Goal: Information Seeking & Learning: Learn about a topic

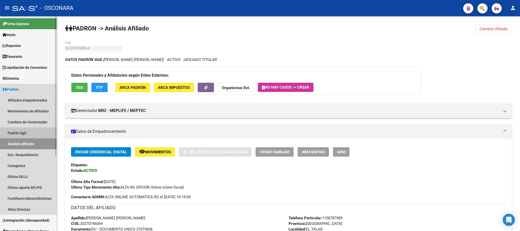
click at [27, 133] on link "Padrón Ágil" at bounding box center [28, 132] width 57 height 11
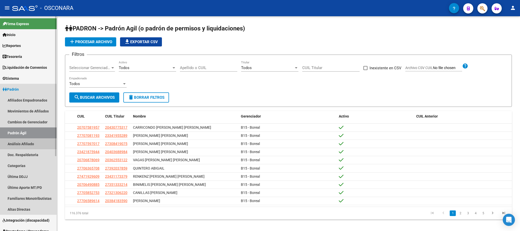
click at [25, 145] on link "Análisis Afiliado" at bounding box center [28, 143] width 57 height 11
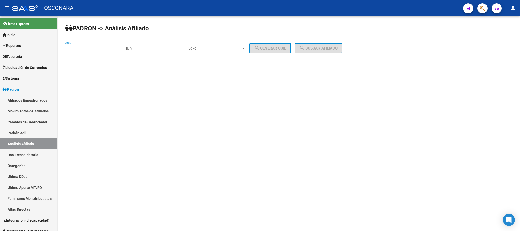
click at [92, 47] on input "CUIL" at bounding box center [93, 48] width 57 height 5
paste input "27-44437720-3"
type input "27-44437720-3"
click at [317, 50] on span "search Buscar afiliado" at bounding box center [318, 48] width 38 height 5
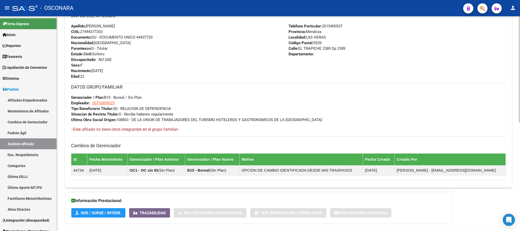
scroll to position [220, 0]
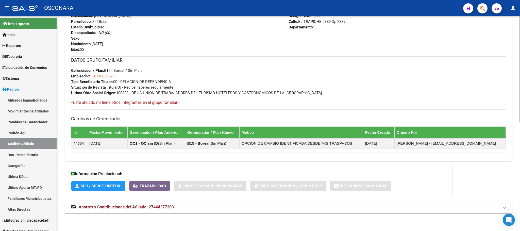
click at [116, 210] on strong "Aportes y Contribuciones del Afiliado: 27444377203" at bounding box center [122, 207] width 103 height 6
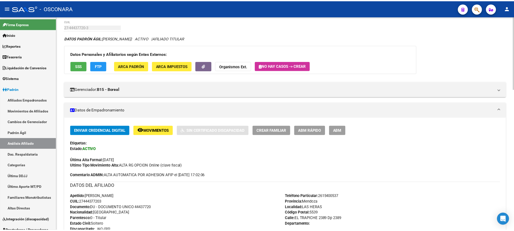
scroll to position [21, 0]
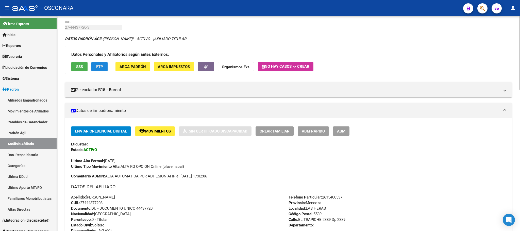
click at [102, 64] on span "FTP" at bounding box center [99, 66] width 7 height 5
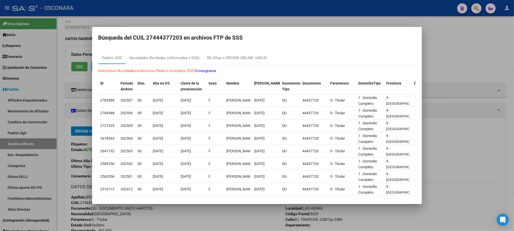
click at [440, 44] on div at bounding box center [257, 115] width 514 height 231
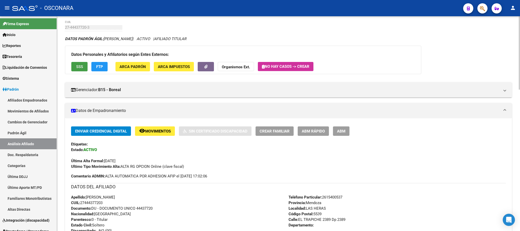
click at [75, 67] on button "SSS" at bounding box center [79, 66] width 16 height 9
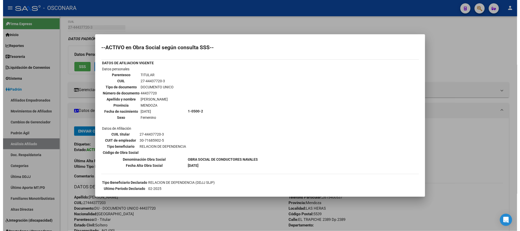
scroll to position [67, 0]
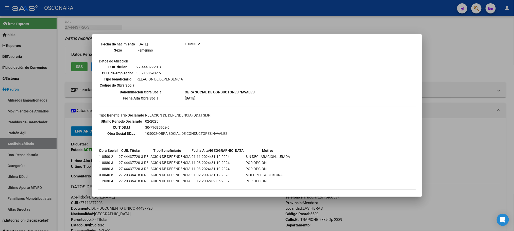
click at [212, 207] on div at bounding box center [257, 115] width 514 height 231
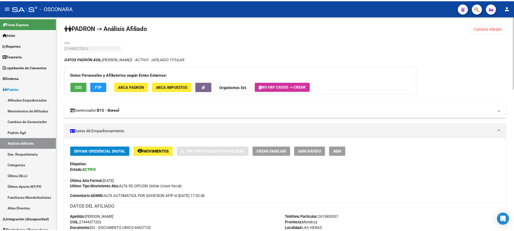
scroll to position [0, 0]
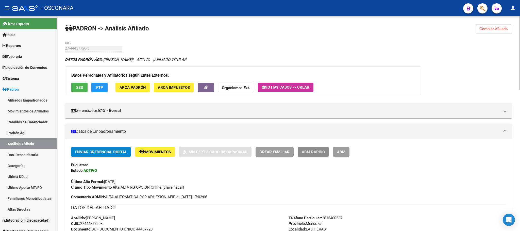
click at [321, 149] on button "ABM Rápido" at bounding box center [313, 151] width 31 height 9
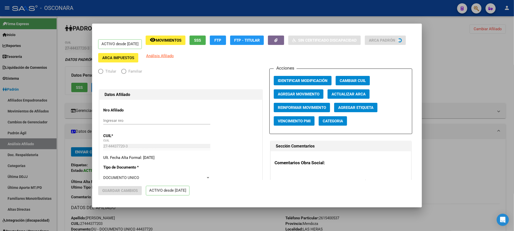
radio input "true"
type input "30-71685902-5"
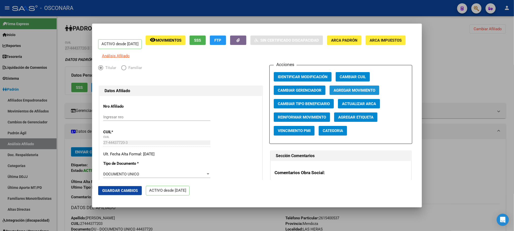
click at [345, 92] on span "Agregar Movimiento" at bounding box center [355, 90] width 42 height 5
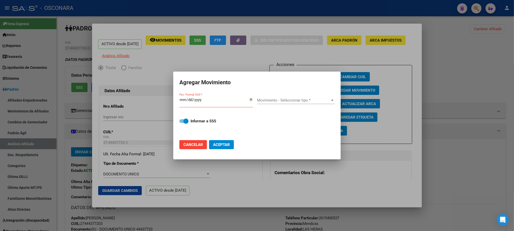
click at [225, 59] on div at bounding box center [257, 115] width 514 height 231
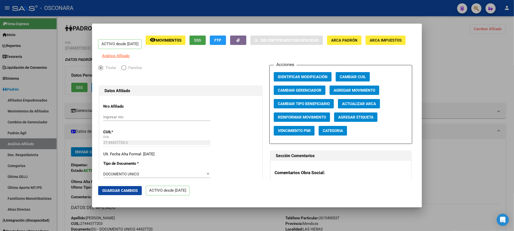
click at [206, 43] on button "SSS" at bounding box center [198, 40] width 16 height 9
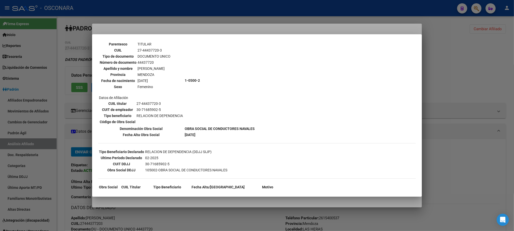
scroll to position [67, 0]
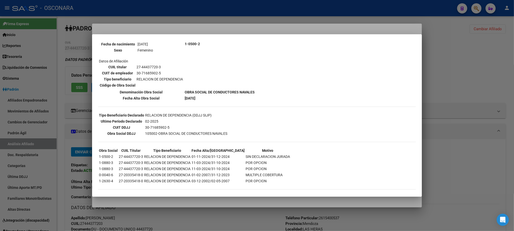
click at [230, 204] on div at bounding box center [257, 115] width 514 height 231
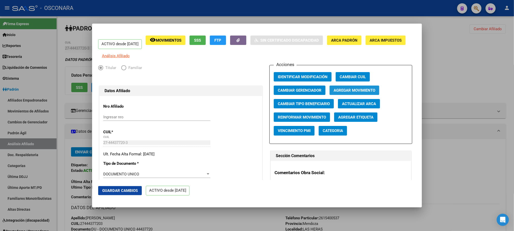
click at [356, 93] on span "Agregar Movimiento" at bounding box center [355, 90] width 42 height 5
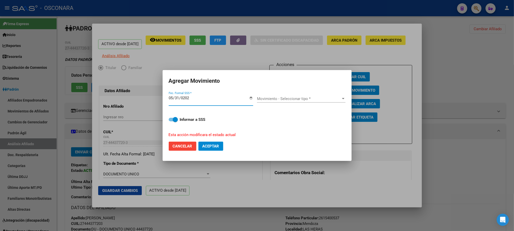
type input "[DATE]"
click at [336, 95] on div "Movimiento - Seleccionar tipo * Movimiento - Seleccionar tipo *" at bounding box center [301, 99] width 89 height 8
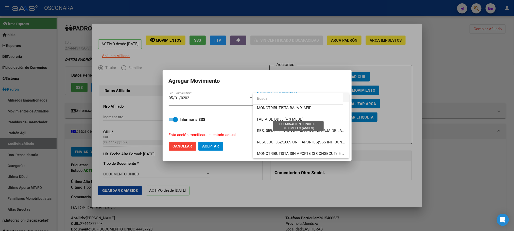
scroll to position [152, 0]
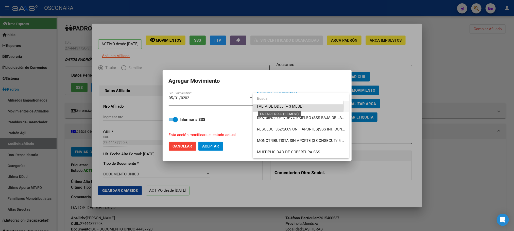
click at [293, 107] on span "FALTA DE DDJJ (+ 3 MESE)" at bounding box center [280, 106] width 46 height 5
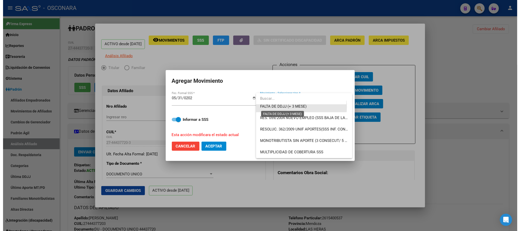
scroll to position [148, 0]
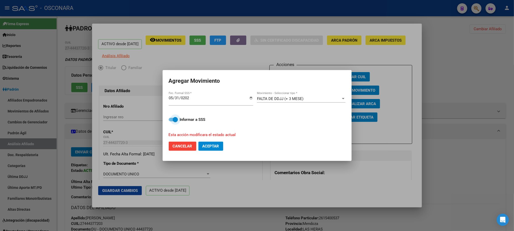
click at [172, 119] on span at bounding box center [173, 120] width 9 height 4
click at [171, 121] on input "Informar a SSS" at bounding box center [171, 121] width 0 height 0
checkbox input "false"
click at [213, 145] on span "Aceptar" at bounding box center [211, 146] width 17 height 5
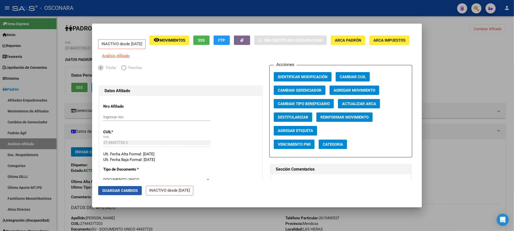
click at [116, 189] on span "Guardar Cambios" at bounding box center [120, 190] width 36 height 5
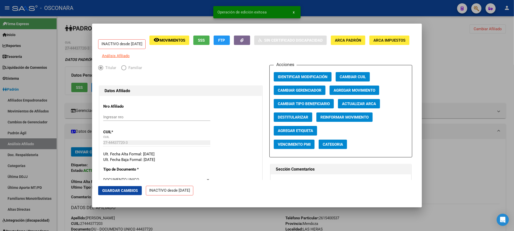
click at [209, 219] on div at bounding box center [257, 115] width 514 height 231
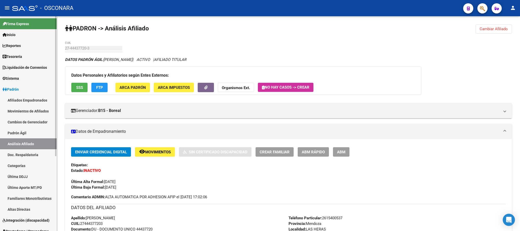
click at [38, 129] on link "Padrón Ágil" at bounding box center [28, 132] width 57 height 11
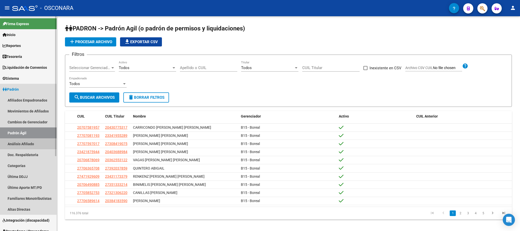
click at [28, 141] on link "Análisis Afiliado" at bounding box center [28, 143] width 57 height 11
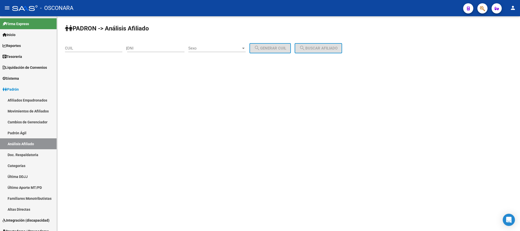
click at [89, 52] on div "CUIL" at bounding box center [93, 46] width 57 height 11
paste input "23-31225210-4"
type input "23-31225210-4"
click at [326, 50] on span "search Buscar afiliado" at bounding box center [318, 48] width 38 height 5
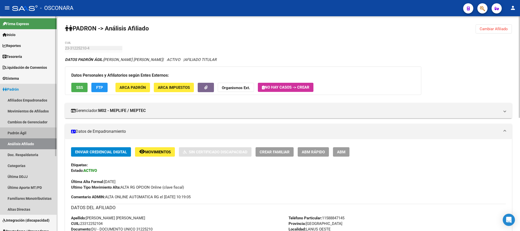
click at [20, 132] on link "Padrón Ágil" at bounding box center [28, 132] width 57 height 11
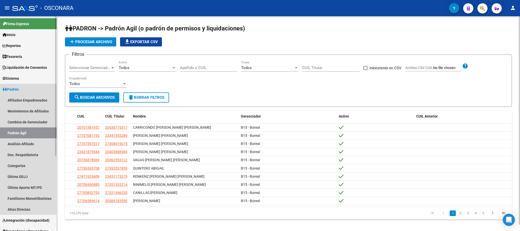
click at [20, 132] on link "Padrón Ágil" at bounding box center [28, 132] width 57 height 11
click at [29, 143] on link "Análisis Afiliado" at bounding box center [28, 143] width 57 height 11
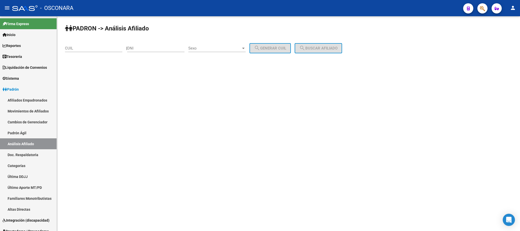
click at [85, 51] on div "CUIL" at bounding box center [93, 46] width 57 height 11
paste input "27-24794871-1"
type input "27-24794871-1"
click at [321, 45] on button "search Buscar afiliado" at bounding box center [318, 48] width 47 height 10
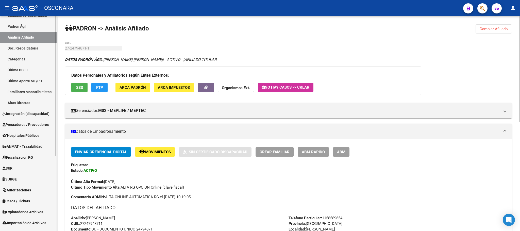
scroll to position [114, 0]
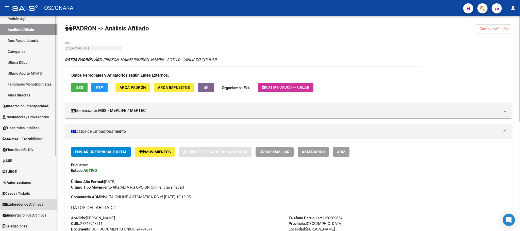
click at [38, 205] on span "Explorador de Archivos" at bounding box center [23, 205] width 41 height 6
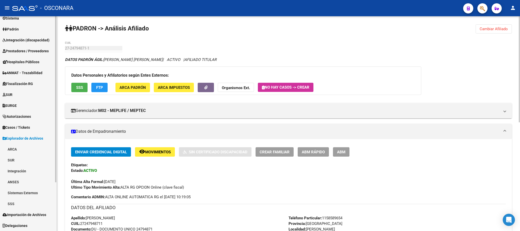
scroll to position [60, 0]
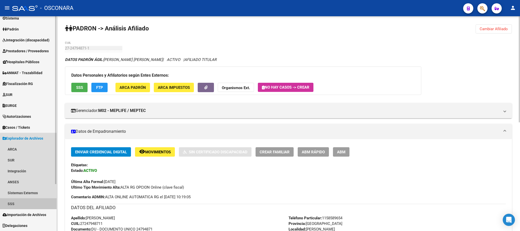
click at [16, 203] on link "SSS" at bounding box center [28, 203] width 57 height 11
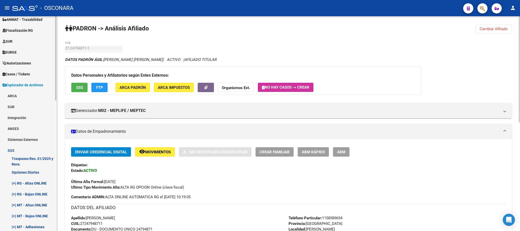
scroll to position [174, 0]
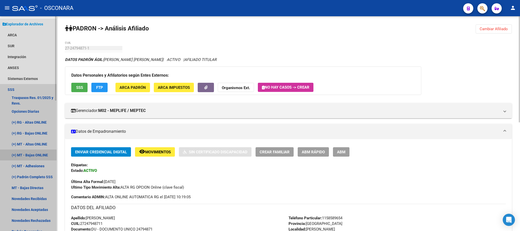
click at [46, 155] on link "(+) MT - Bajas ONLINE" at bounding box center [28, 154] width 57 height 11
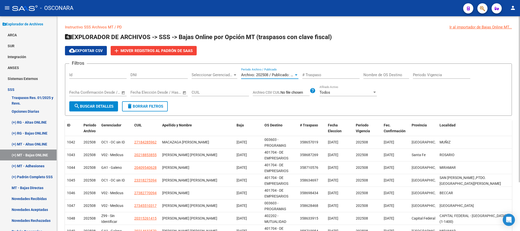
click at [295, 75] on div at bounding box center [296, 74] width 3 height 1
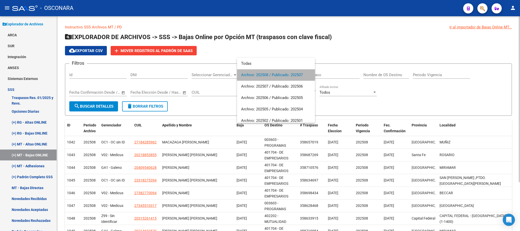
click at [295, 75] on span "Archivo: 202508 / Publicado: 202507" at bounding box center [276, 74] width 70 height 11
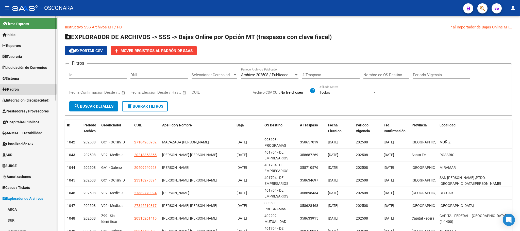
click at [15, 89] on span "Padrón" at bounding box center [11, 90] width 16 height 6
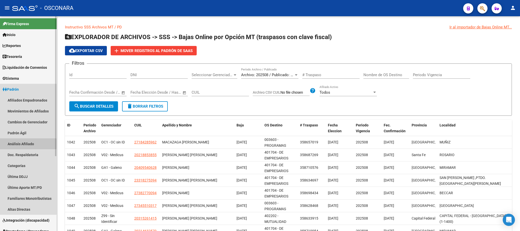
click at [18, 144] on link "Análisis Afiliado" at bounding box center [28, 143] width 57 height 11
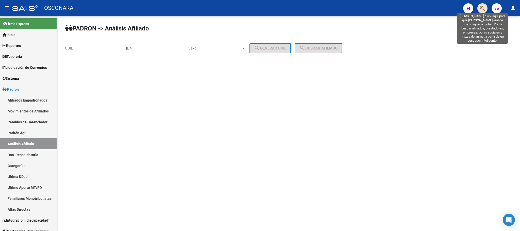
click at [485, 10] on icon "button" at bounding box center [482, 9] width 5 height 6
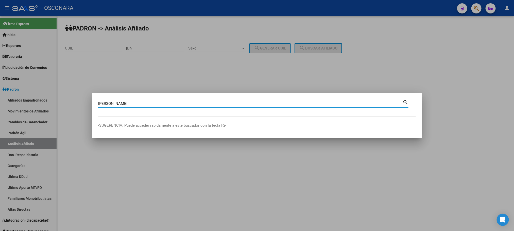
type input "[PERSON_NAME]"
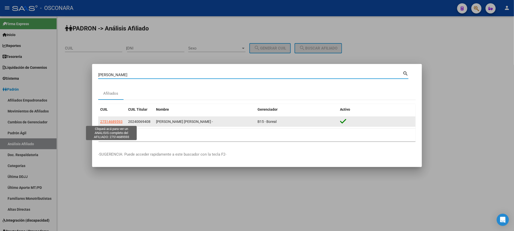
click at [114, 121] on span "27514689593" at bounding box center [111, 122] width 22 height 4
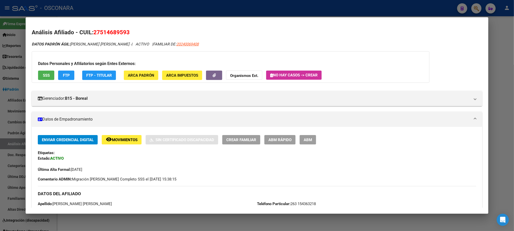
drag, startPoint x: 131, startPoint y: 28, endPoint x: 91, endPoint y: 30, distance: 39.9
click at [91, 30] on h2 "Análisis Afiliado - CUIL: 27514689593" at bounding box center [257, 32] width 451 height 9
copy span "27514689593"
click at [513, 90] on div at bounding box center [257, 115] width 514 height 231
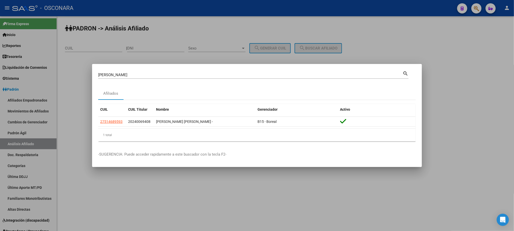
click at [486, 95] on div at bounding box center [257, 115] width 514 height 231
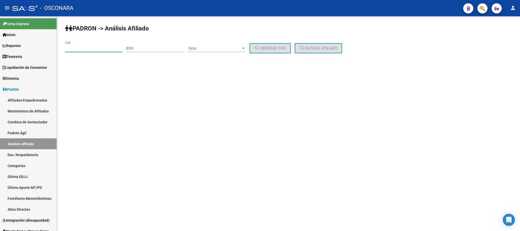
click at [97, 49] on input "CUIL" at bounding box center [93, 48] width 57 height 5
paste input "27-44437720-3"
type input "27-44437720-3"
click at [334, 44] on button "search Buscar afiliado" at bounding box center [318, 48] width 47 height 10
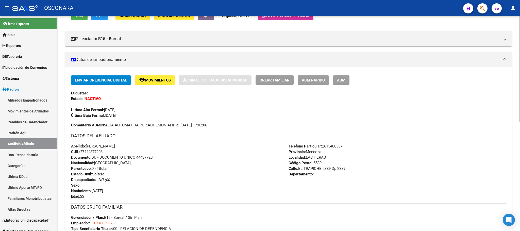
scroll to position [76, 0]
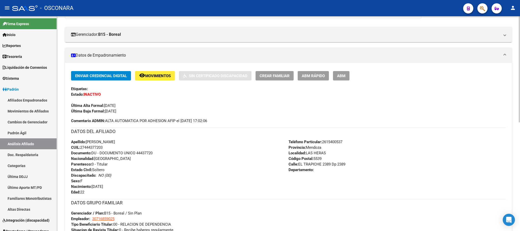
drag, startPoint x: 105, startPoint y: 147, endPoint x: 81, endPoint y: 147, distance: 24.4
click at [81, 147] on div "Apellido: [PERSON_NAME] CUIL: 27444377203 Documento: DU - DOCUMENTO UNICO 44437…" at bounding box center [180, 167] width 218 height 56
copy span "27444377203"
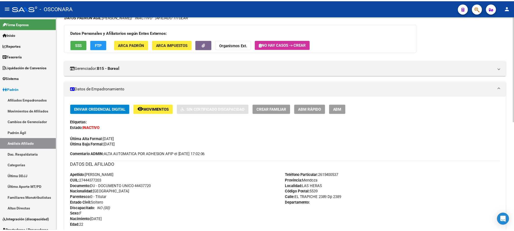
scroll to position [0, 0]
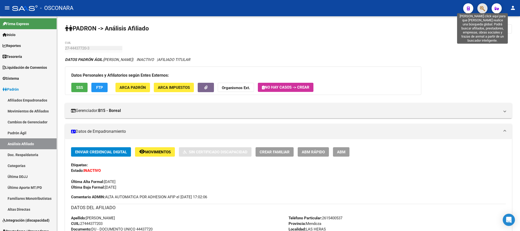
click at [482, 8] on icon "button" at bounding box center [482, 9] width 5 height 6
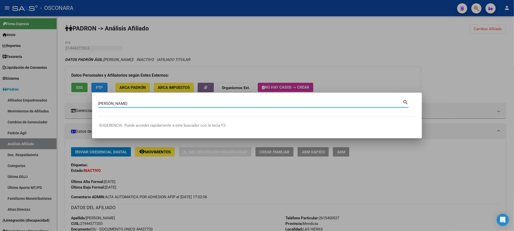
type input "[PERSON_NAME]"
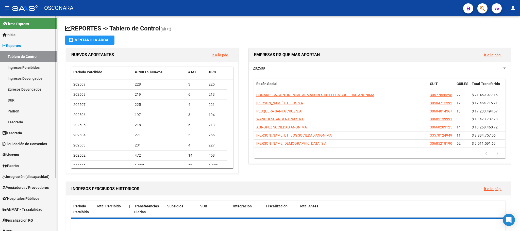
click at [12, 163] on span "Padrón" at bounding box center [11, 166] width 16 height 6
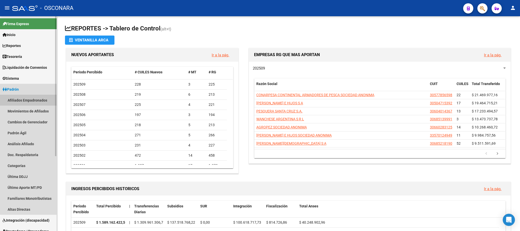
click at [32, 101] on link "Afiliados Empadronados" at bounding box center [28, 100] width 57 height 11
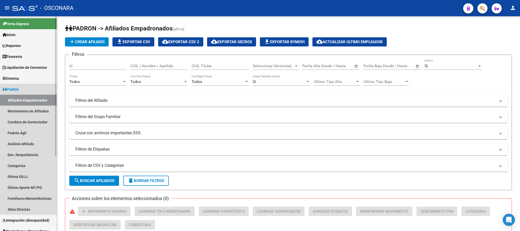
click at [30, 88] on link "Padrón" at bounding box center [28, 89] width 57 height 11
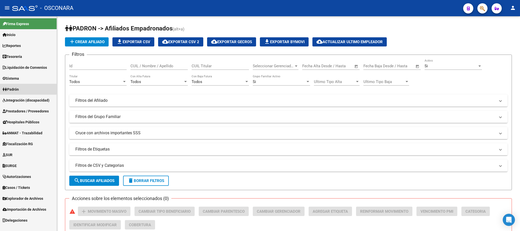
click at [18, 88] on span "Padrón" at bounding box center [11, 90] width 16 height 6
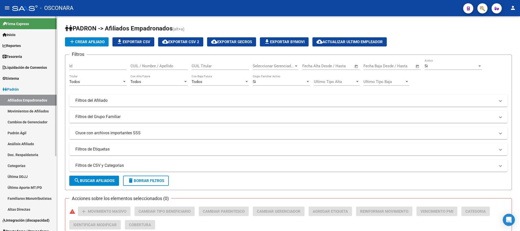
click at [22, 145] on link "Análisis Afiliado" at bounding box center [28, 143] width 57 height 11
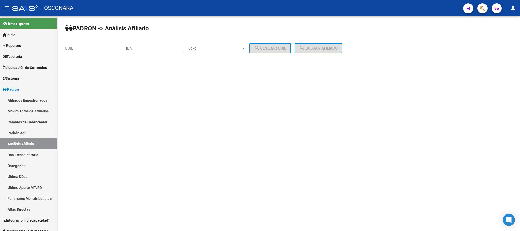
click at [100, 45] on div "CUIL" at bounding box center [93, 46] width 57 height 11
paste input "20-39085377-8"
type input "20-39085377-8"
click at [321, 46] on span "search Buscar afiliado" at bounding box center [318, 48] width 38 height 5
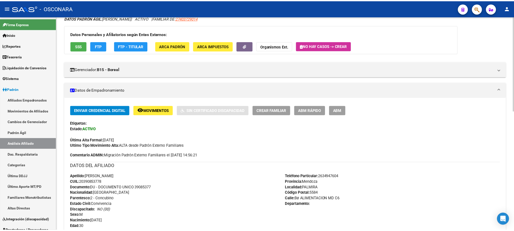
scroll to position [41, 0]
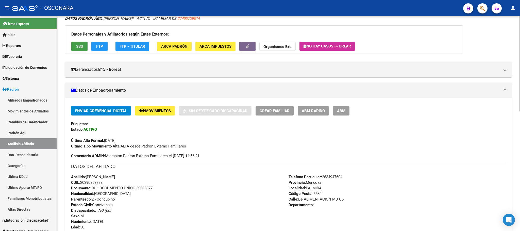
click at [80, 50] on button "SSS" at bounding box center [79, 46] width 16 height 9
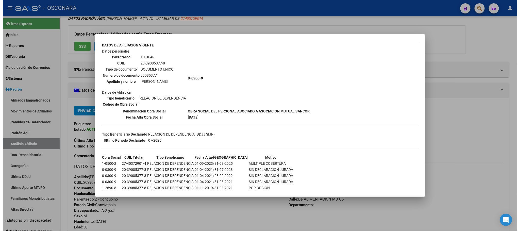
scroll to position [0, 0]
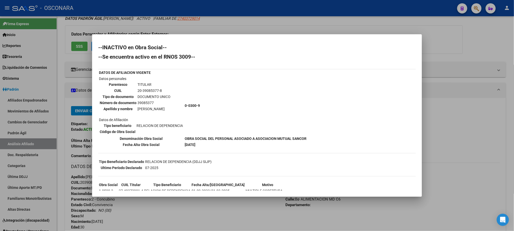
click at [252, 213] on div at bounding box center [257, 115] width 514 height 231
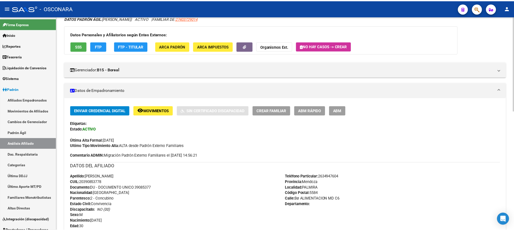
scroll to position [231, 0]
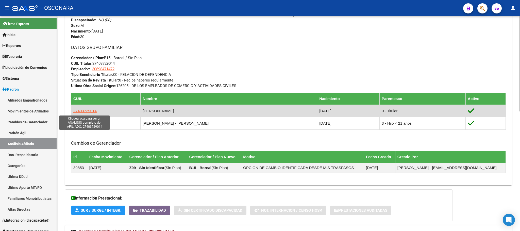
click at [92, 110] on span "27403729014" at bounding box center [84, 111] width 23 height 4
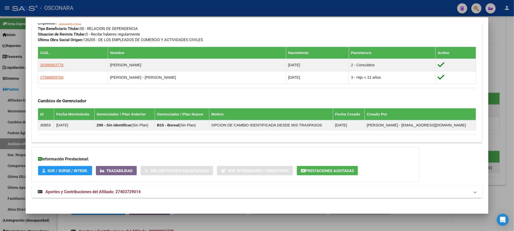
scroll to position [270, 0]
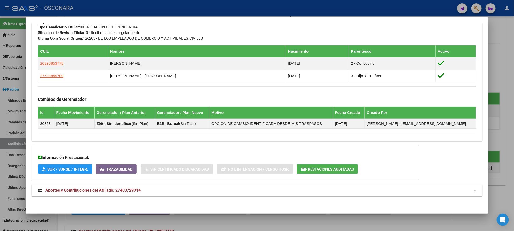
click at [110, 190] on span "Aportes y Contribuciones del Afiliado: 27403729014" at bounding box center [92, 190] width 95 height 5
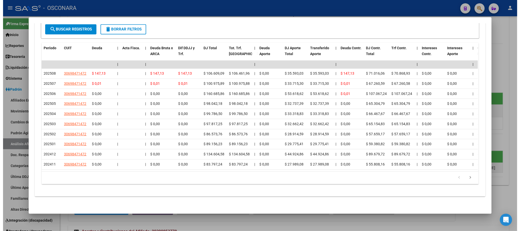
scroll to position [521, 0]
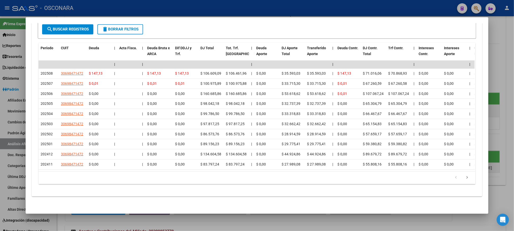
click at [153, 193] on div "cloud_download Exportar CSV Devengado RG Percibido - Liquidación RG/MT/PD Perci…" at bounding box center [257, 76] width 451 height 241
click at [154, 220] on div at bounding box center [257, 115] width 514 height 231
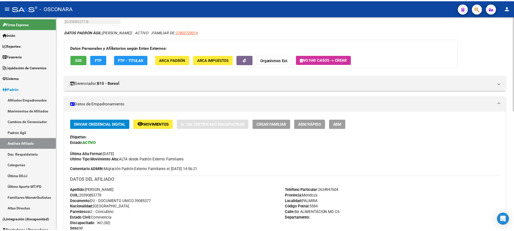
scroll to position [0, 0]
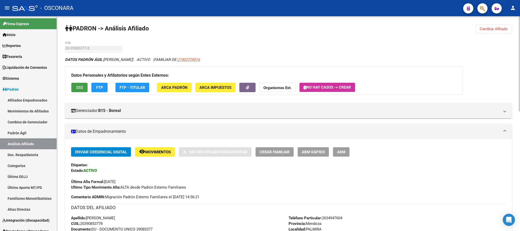
click at [75, 83] on button "SSS" at bounding box center [79, 87] width 16 height 9
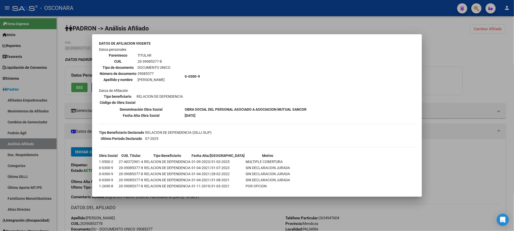
scroll to position [59, 0]
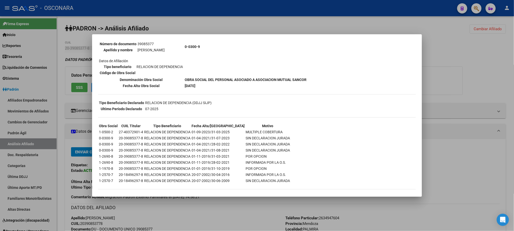
drag, startPoint x: 142, startPoint y: 129, endPoint x: 118, endPoint y: 129, distance: 24.9
click at [118, 129] on tr "1-0500-2 27-40372901-4 RELACION DE DEPENDENCIA 01-09-2023/31-03-2025 MULTIPLE C…" at bounding box center [195, 132] width 192 height 6
copy td "27-40372901-4"
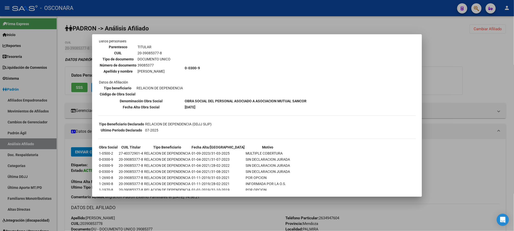
scroll to position [0, 0]
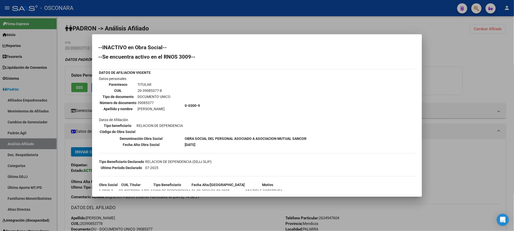
drag, startPoint x: 207, startPoint y: 49, endPoint x: 185, endPoint y: 105, distance: 60.0
click at [185, 105] on td "0-0300-9" at bounding box center [246, 105] width 122 height 59
copy b "0-0300-9"
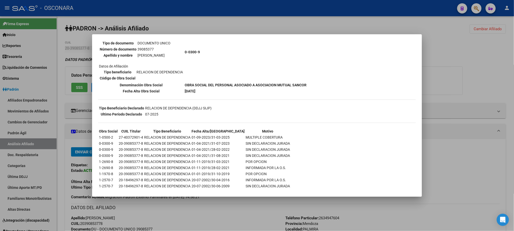
scroll to position [59, 0]
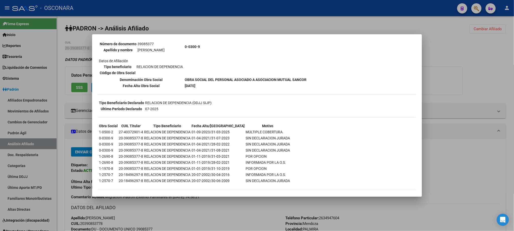
click at [257, 203] on div at bounding box center [257, 115] width 514 height 231
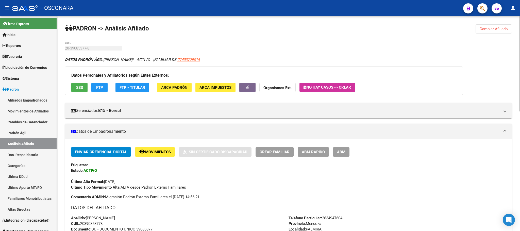
click at [323, 153] on span "ABM Rápido" at bounding box center [313, 152] width 23 height 5
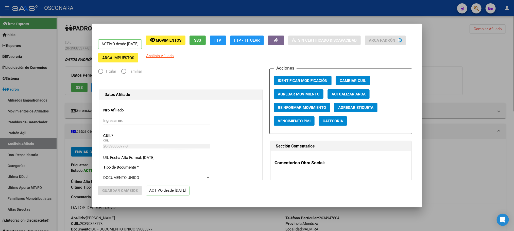
radio input "true"
type input "30-69847147-2"
click at [308, 94] on span "Agregar Movimiento" at bounding box center [299, 94] width 42 height 5
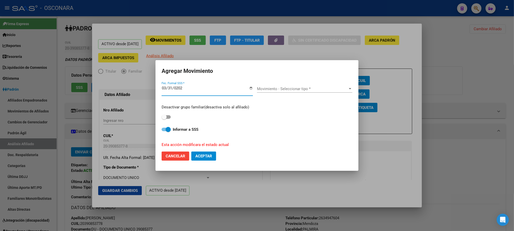
type input "2025-03-31"
click at [311, 85] on div "Movimiento - Seleccionar tipo * Movimiento - Seleccionar tipo *" at bounding box center [304, 91] width 95 height 20
click at [311, 89] on span "Movimiento - Seleccionar tipo *" at bounding box center [302, 89] width 91 height 5
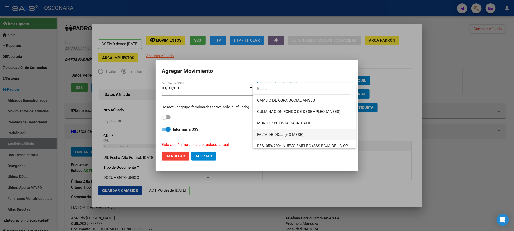
scroll to position [152, 0]
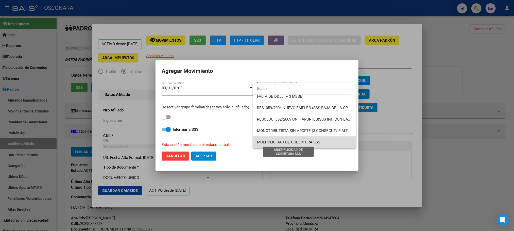
click at [320, 139] on span "MULTIPLICIDAD DE COBERTURA SSS" at bounding box center [304, 142] width 95 height 11
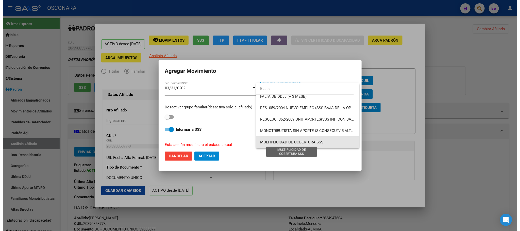
scroll to position [152, 0]
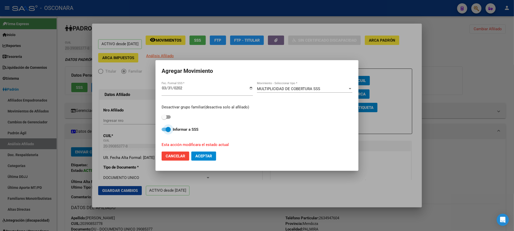
click at [166, 130] on span at bounding box center [168, 129] width 5 height 5
click at [164, 131] on input "Informar a SSS" at bounding box center [164, 131] width 0 height 0
checkbox input "false"
click at [202, 156] on span "Aceptar" at bounding box center [203, 156] width 17 height 5
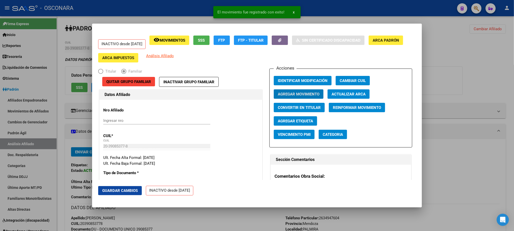
click at [214, 216] on div at bounding box center [257, 115] width 514 height 231
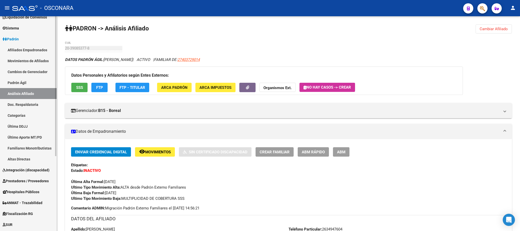
scroll to position [114, 0]
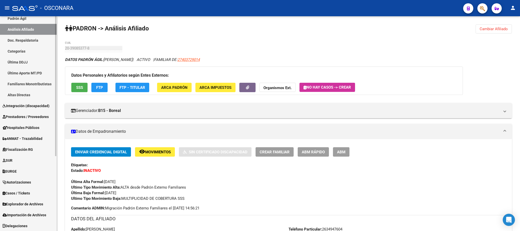
click at [25, 206] on span "Explorador de Archivos" at bounding box center [23, 204] width 41 height 6
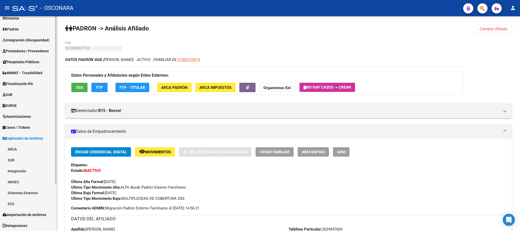
scroll to position [60, 0]
click at [19, 201] on link "SSS" at bounding box center [28, 203] width 57 height 11
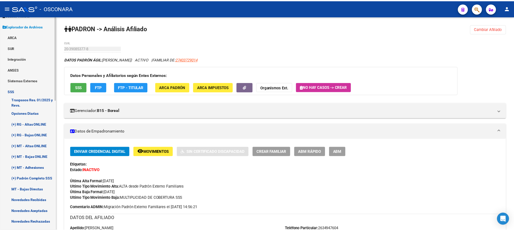
scroll to position [174, 0]
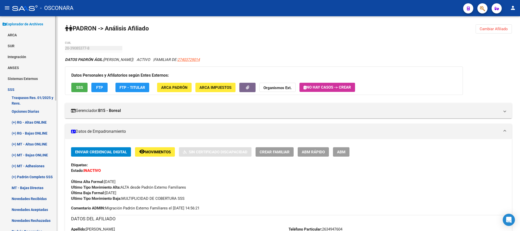
click at [38, 110] on link "Opciones Diarias" at bounding box center [28, 111] width 57 height 11
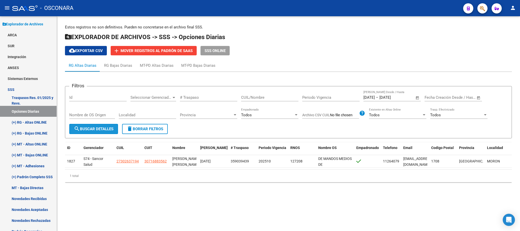
click at [92, 132] on button "search Buscar Detalles" at bounding box center [93, 129] width 49 height 10
click at [418, 98] on span "Open calendar" at bounding box center [417, 98] width 12 height 12
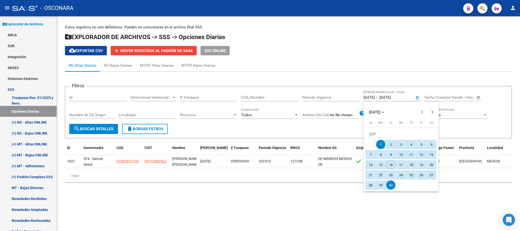
click at [382, 142] on span "1" at bounding box center [380, 144] width 9 height 9
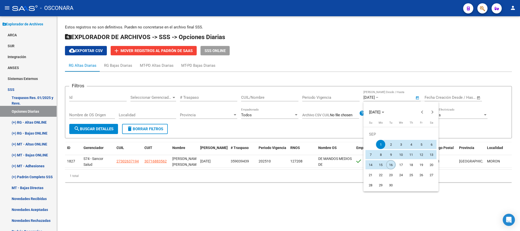
click at [391, 167] on span "16" at bounding box center [390, 164] width 9 height 9
type input "16/09/2025"
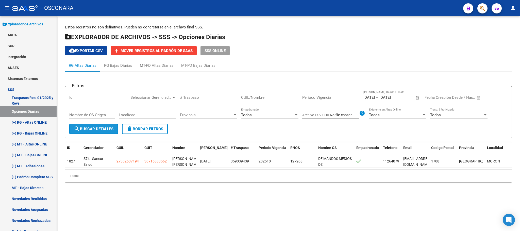
click at [100, 130] on span "search Buscar Detalles" at bounding box center [94, 129] width 40 height 5
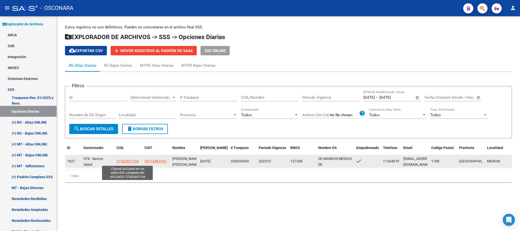
click at [130, 160] on span "27302637194" at bounding box center [127, 161] width 22 height 4
type textarea "27302637194"
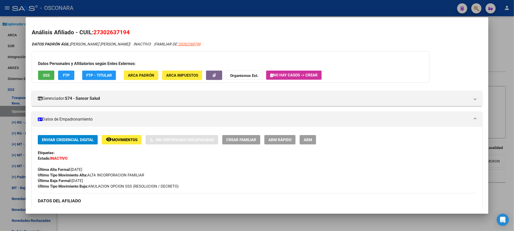
click at [49, 78] on button "SSS" at bounding box center [46, 75] width 16 height 9
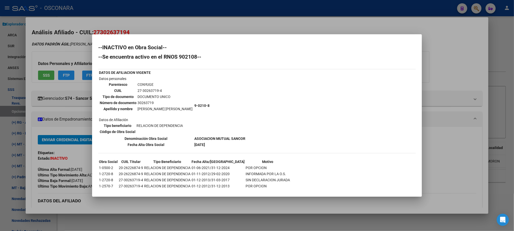
click at [271, 223] on div at bounding box center [257, 115] width 514 height 231
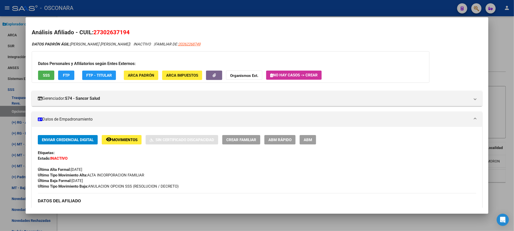
click at [271, 223] on div at bounding box center [257, 115] width 514 height 231
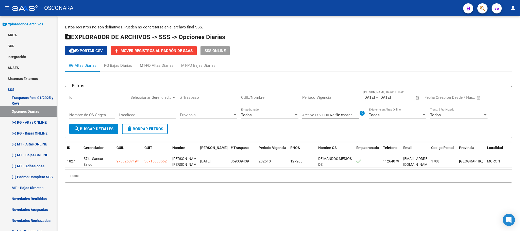
scroll to position [0, 34]
